Goal: Navigation & Orientation: Find specific page/section

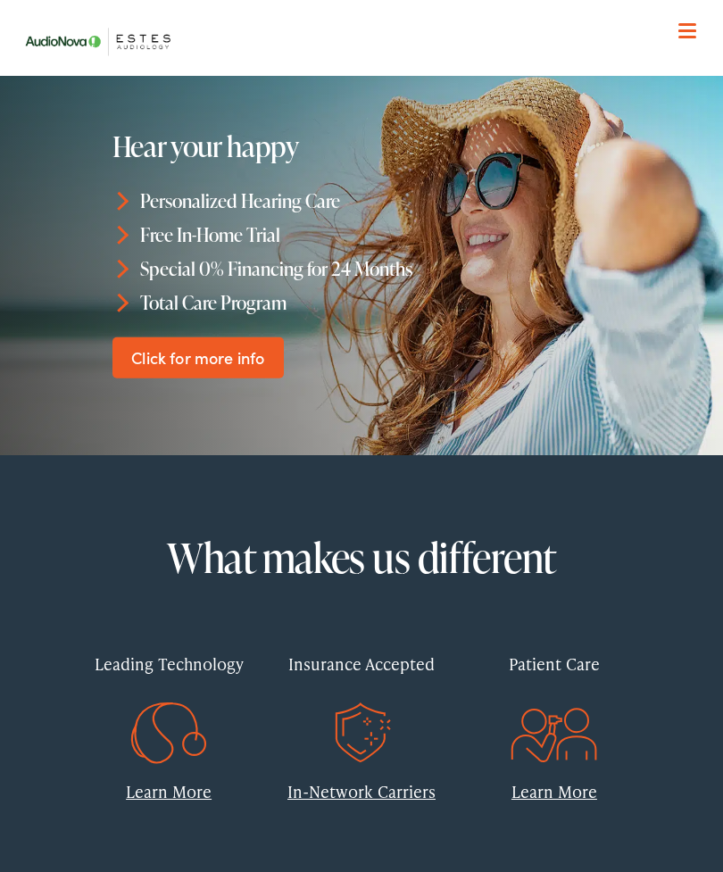
click at [693, 26] on div at bounding box center [687, 32] width 18 height 18
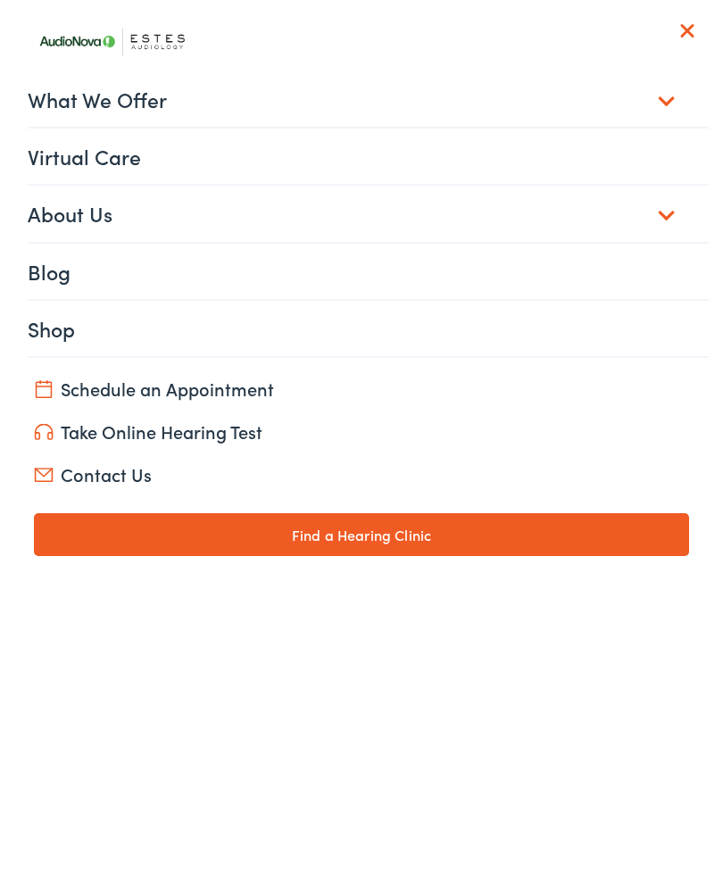
click at [121, 473] on link "Contact Us" at bounding box center [361, 474] width 655 height 25
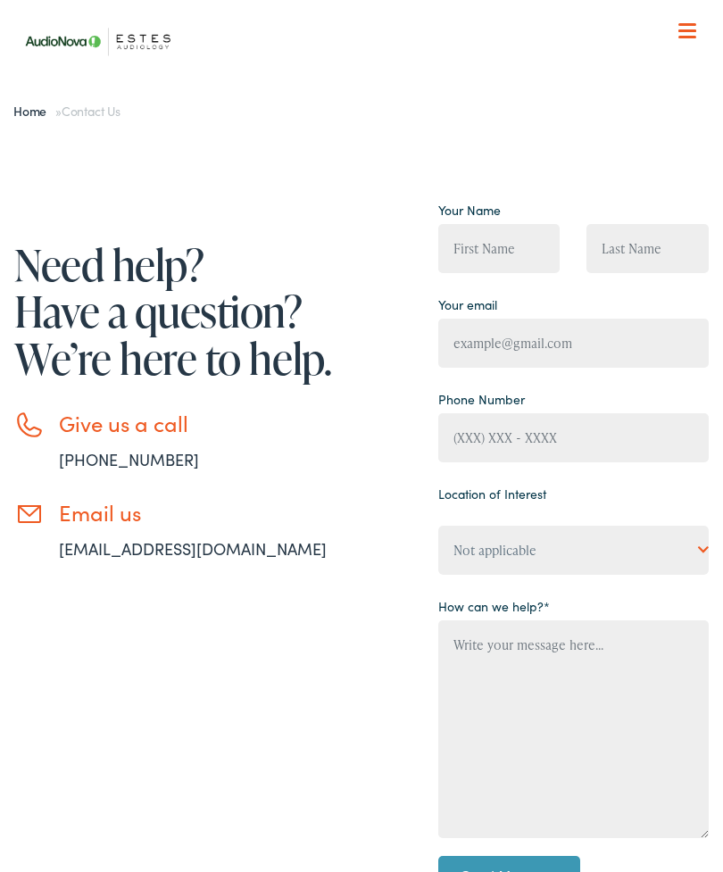
click at [707, 11] on nav "What We Offer Comprehensive & Holistic Care Hearing Testing & Evaluation Hearin…" at bounding box center [361, 183] width 694 height 367
click at [692, 23] on span at bounding box center [687, 24] width 18 height 3
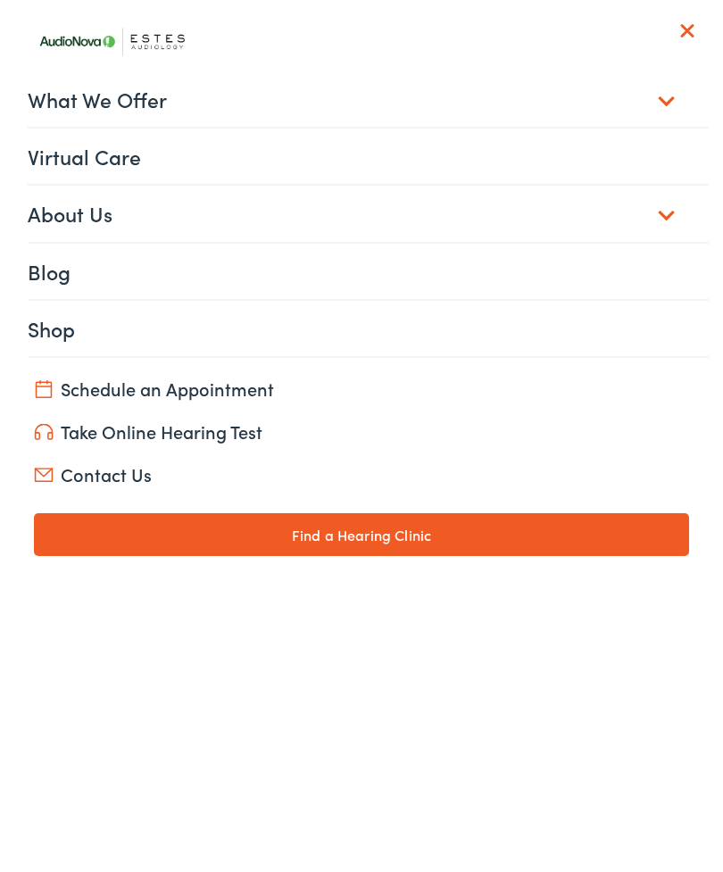
click at [664, 211] on link "About Us" at bounding box center [368, 213] width 681 height 55
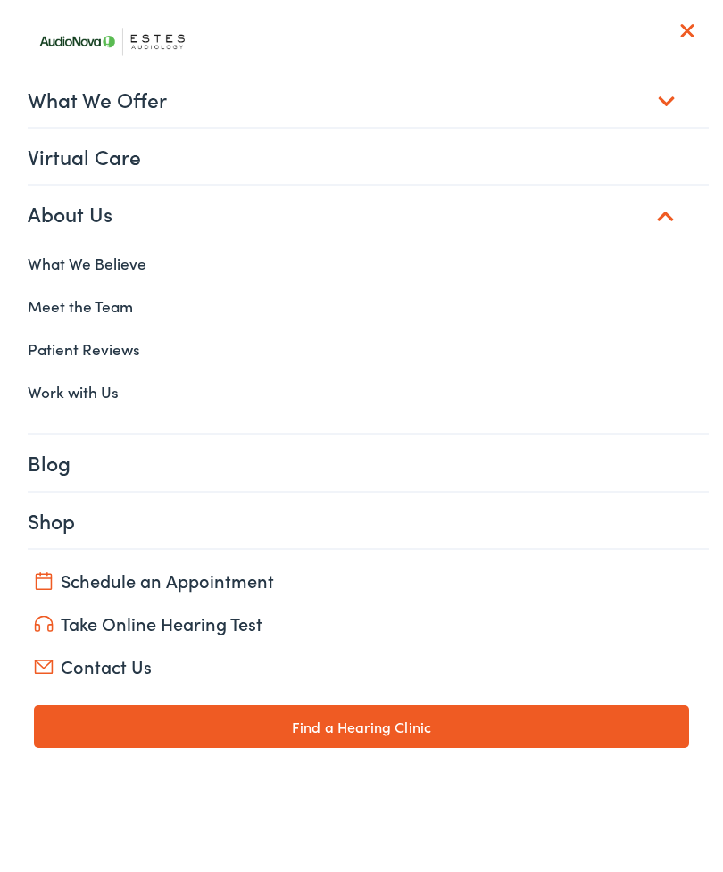
click at [442, 724] on link "Find a Hearing Clinic" at bounding box center [361, 726] width 655 height 43
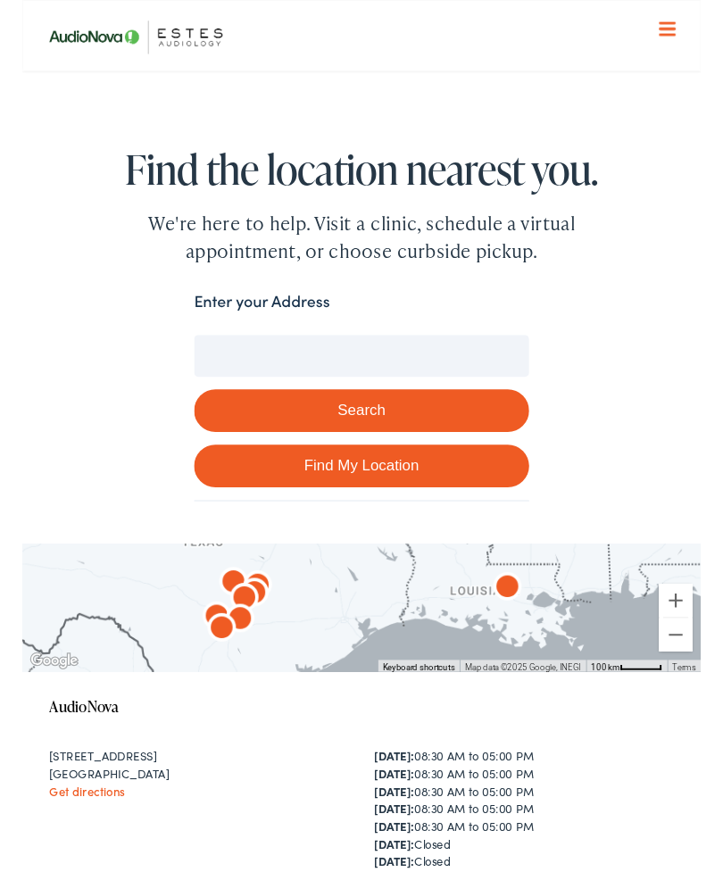
click at [462, 490] on link "Find My Location" at bounding box center [361, 497] width 357 height 46
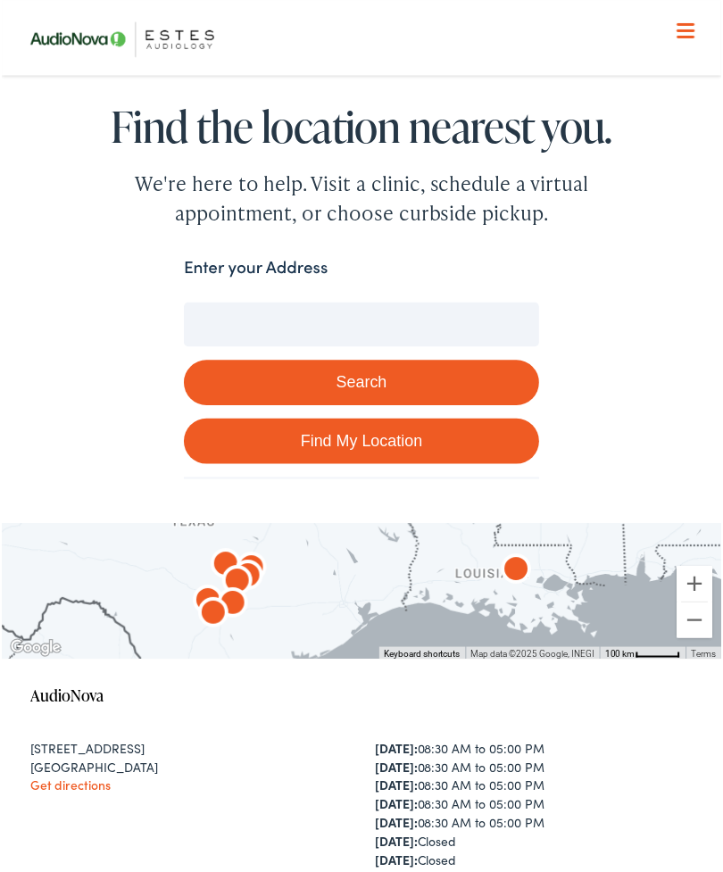
type input "[GEOGRAPHIC_DATA], [US_STATE]"
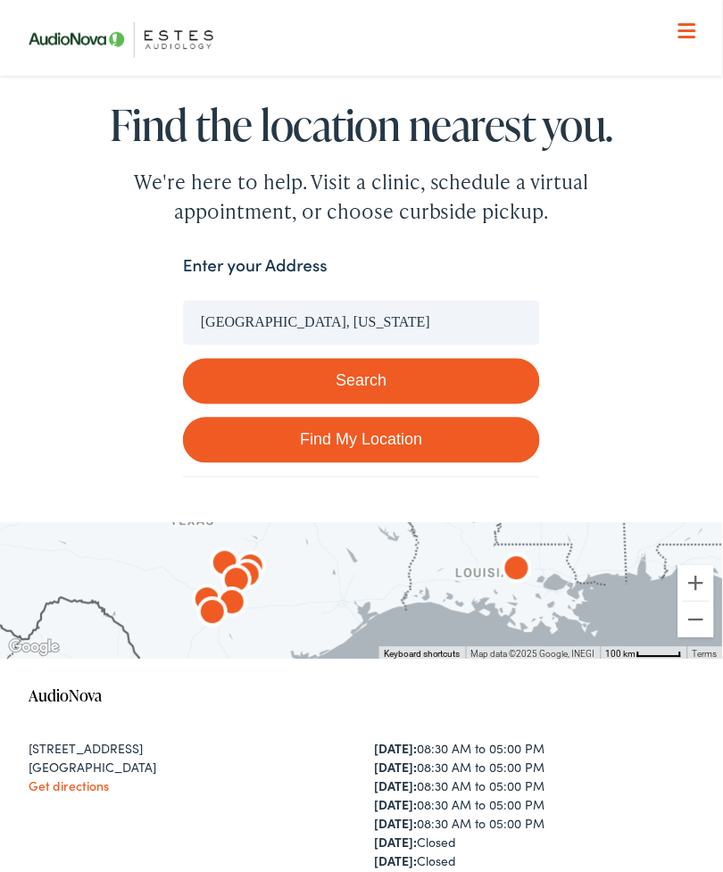
scroll to position [132, 0]
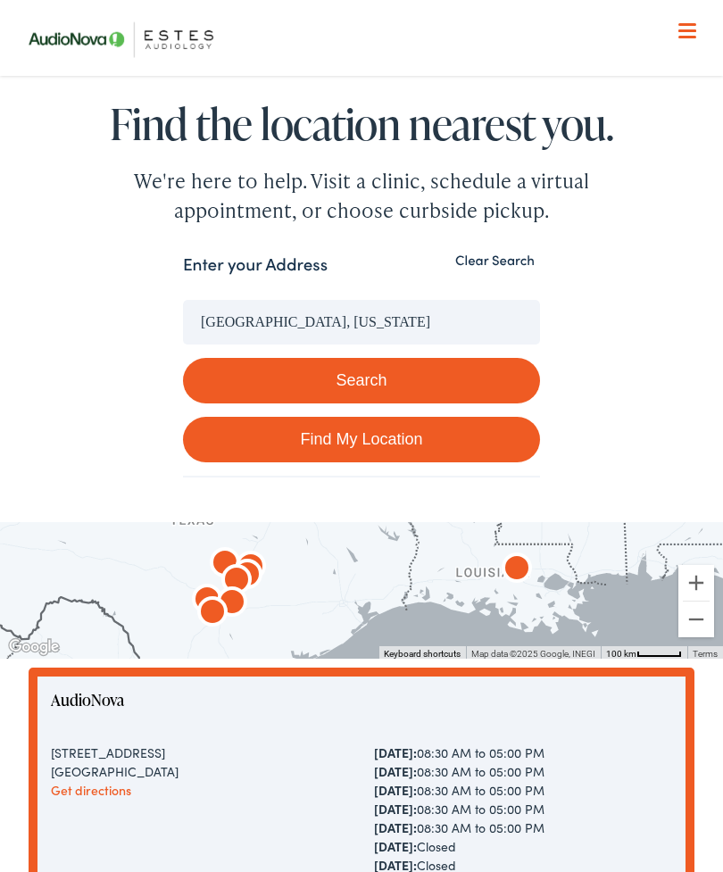
click at [396, 372] on button "Search" at bounding box center [361, 381] width 357 height 46
click at [386, 375] on button "Search" at bounding box center [361, 381] width 357 height 46
click at [396, 388] on button "Search" at bounding box center [361, 381] width 357 height 46
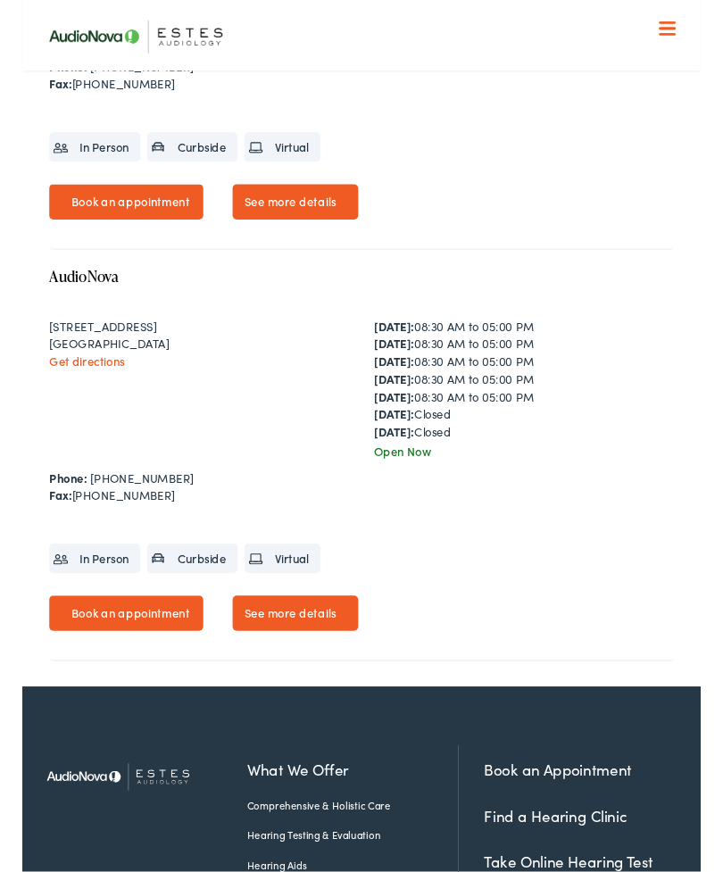
scroll to position [3607, 0]
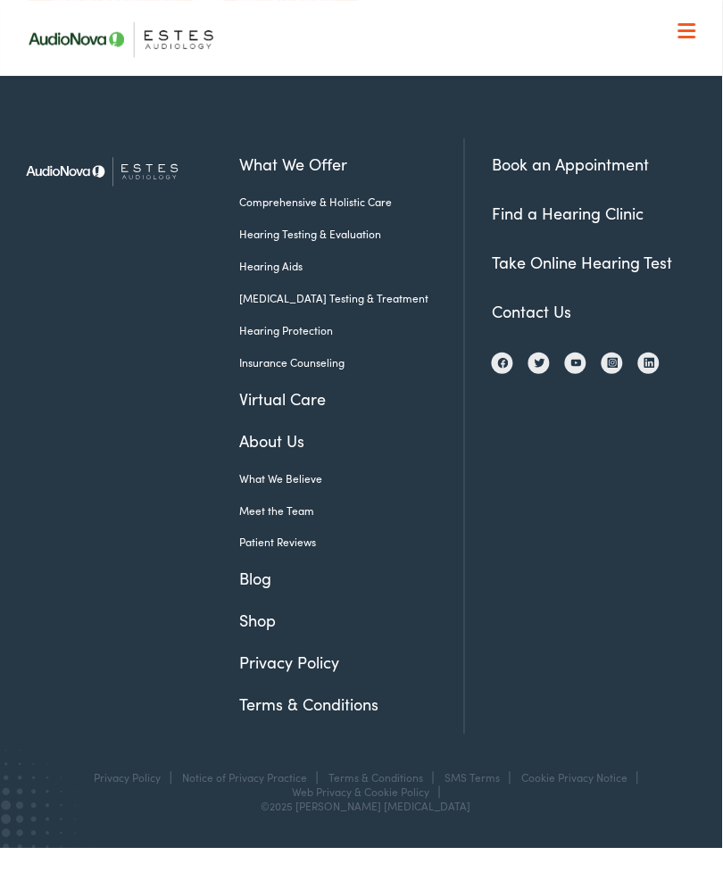
scroll to position [4676, 0]
